Goal: Task Accomplishment & Management: Use online tool/utility

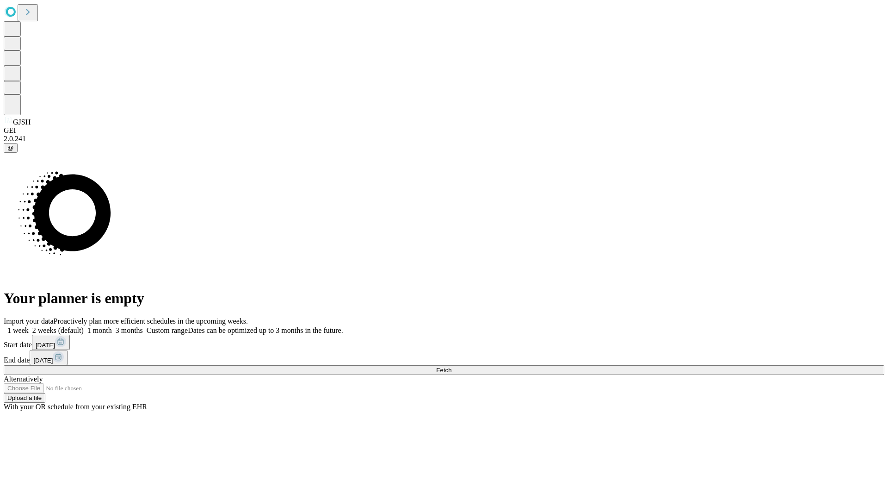
click at [452, 366] on span "Fetch" at bounding box center [443, 369] width 15 height 7
